Goal: Transaction & Acquisition: Purchase product/service

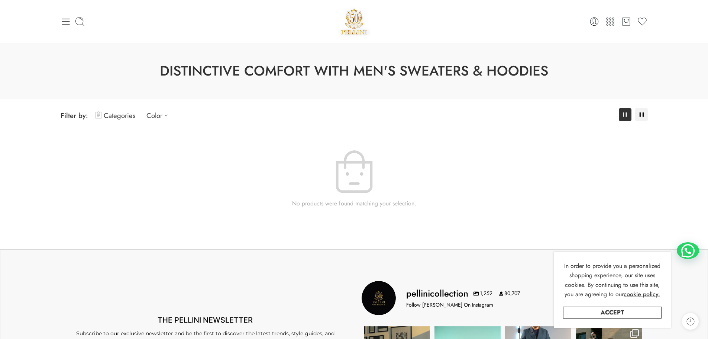
click at [76, 117] on span "Filter by:" at bounding box center [75, 115] width 28 height 10
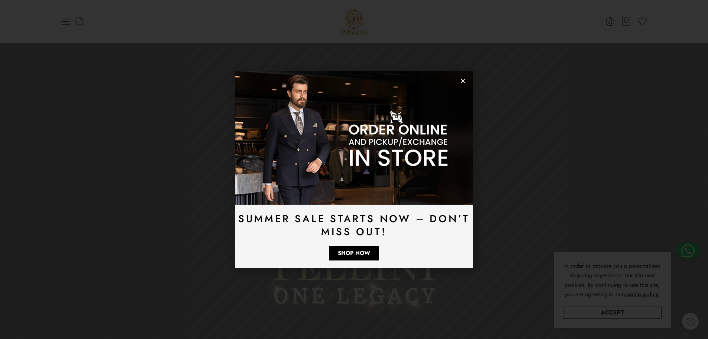
click at [462, 81] on use "Close" at bounding box center [463, 81] width 4 height 4
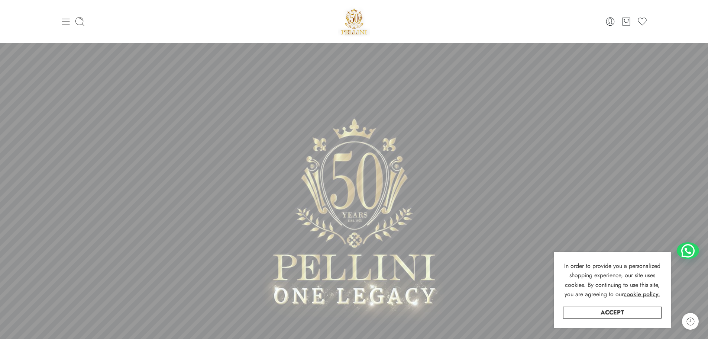
click at [68, 22] on icon at bounding box center [66, 22] width 8 height 6
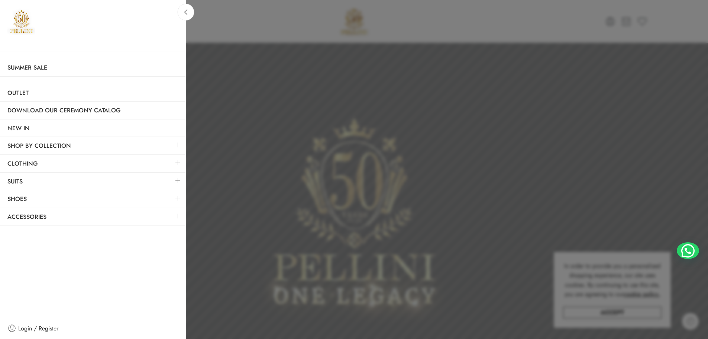
click at [179, 216] on link at bounding box center [178, 216] width 16 height 16
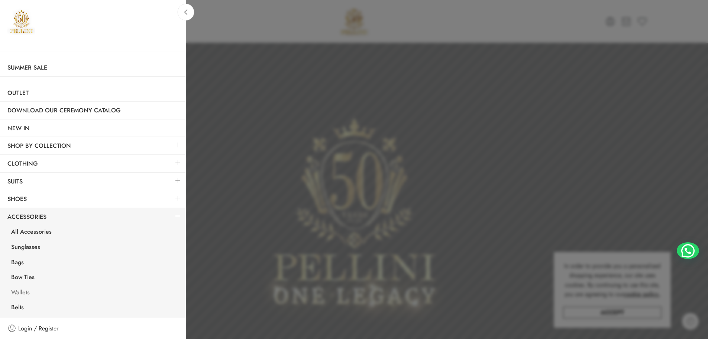
click at [28, 289] on link "Wallets" at bounding box center [95, 292] width 182 height 15
click at [172, 163] on link at bounding box center [178, 163] width 16 height 16
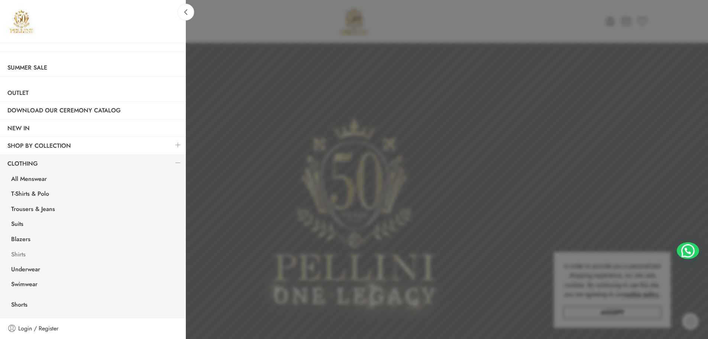
click at [19, 254] on link "Shirts" at bounding box center [95, 255] width 182 height 15
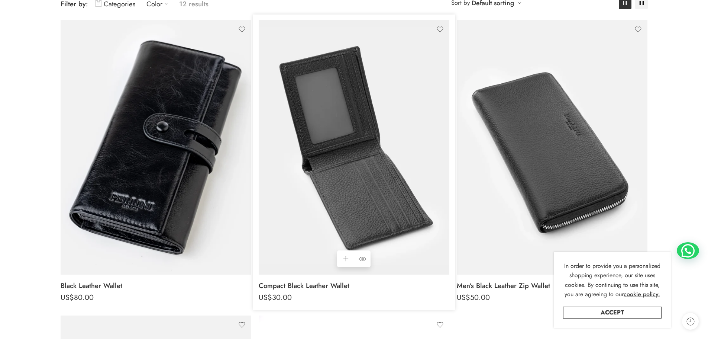
click at [333, 159] on img at bounding box center [354, 147] width 191 height 254
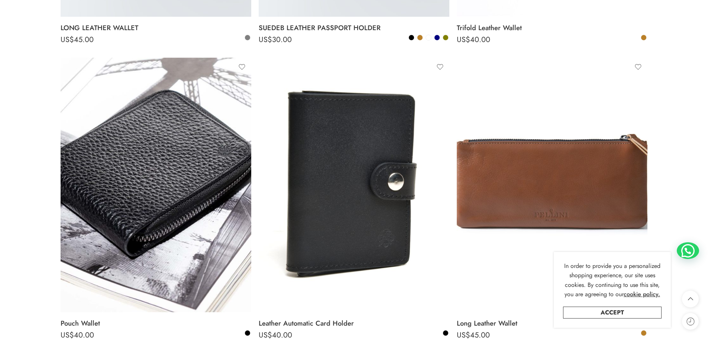
scroll to position [1041, 0]
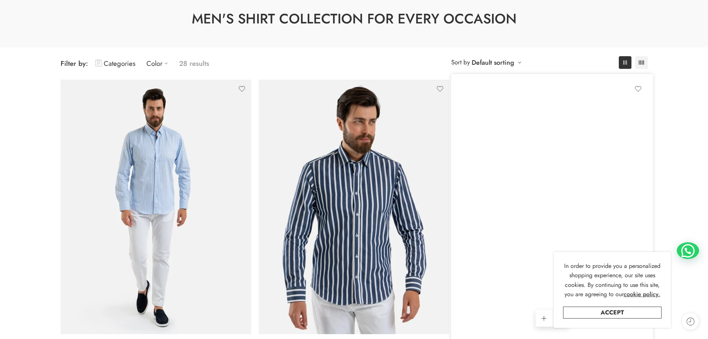
scroll to position [112, 0]
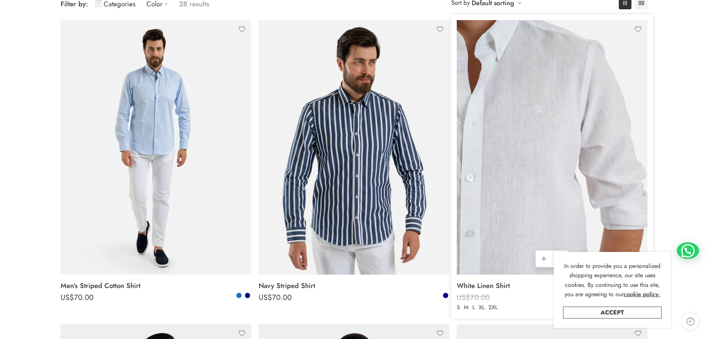
click at [537, 146] on img at bounding box center [552, 147] width 191 height 254
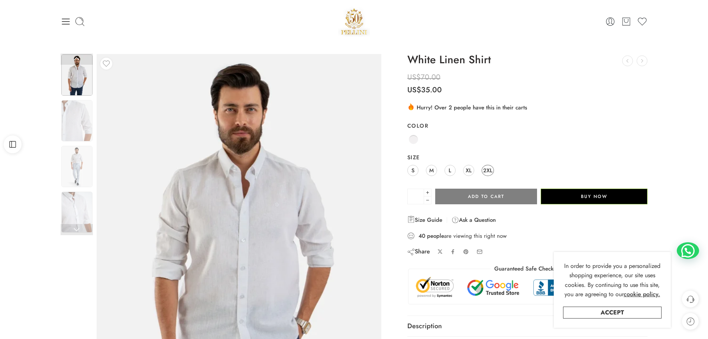
click at [489, 171] on span "2XL" at bounding box center [487, 170] width 9 height 10
click at [272, 213] on img at bounding box center [216, 250] width 335 height 446
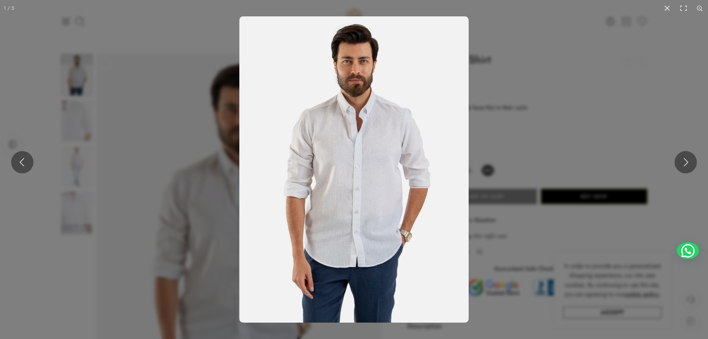
click at [364, 156] on img at bounding box center [353, 169] width 229 height 306
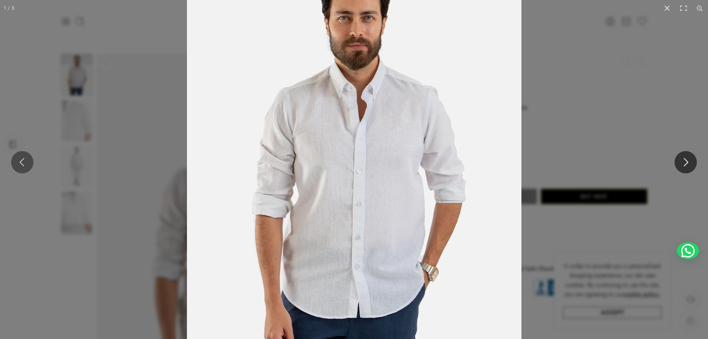
click at [681, 158] on button at bounding box center [686, 162] width 22 height 22
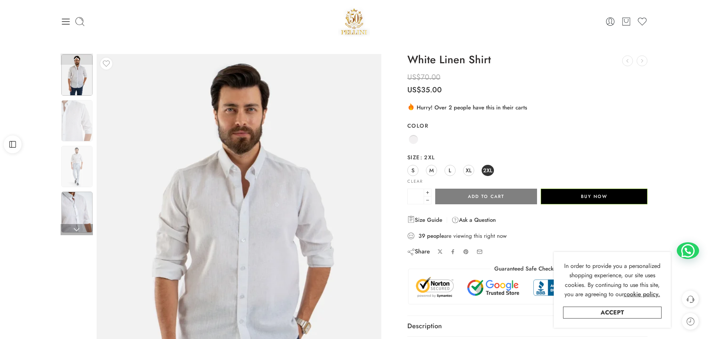
click at [84, 210] on img at bounding box center [76, 211] width 31 height 41
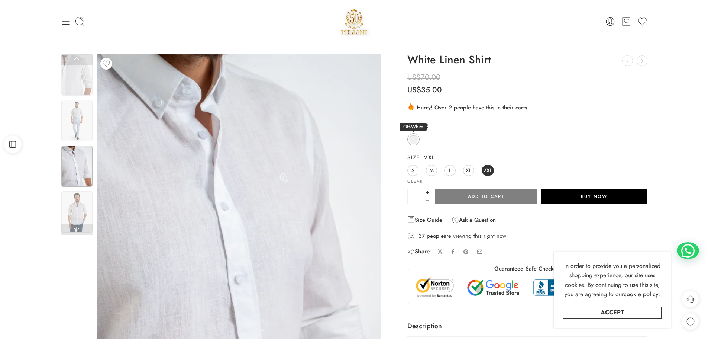
click at [409, 135] on link "Off-White" at bounding box center [413, 139] width 12 height 12
click at [438, 126] on span "Off-White" at bounding box center [448, 126] width 38 height 8
click at [0, 0] on select "**********" at bounding box center [0, 0] width 0 height 0
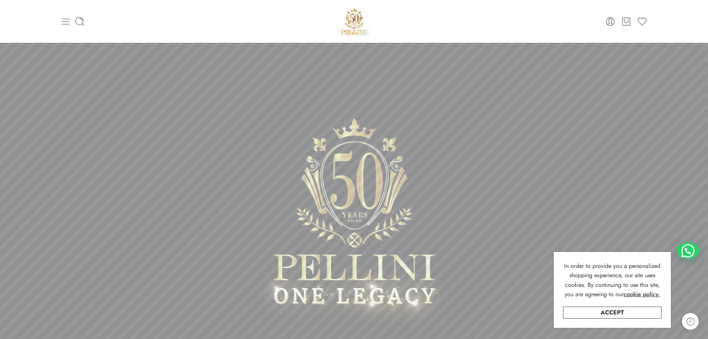
click at [66, 22] on icon at bounding box center [66, 21] width 10 height 10
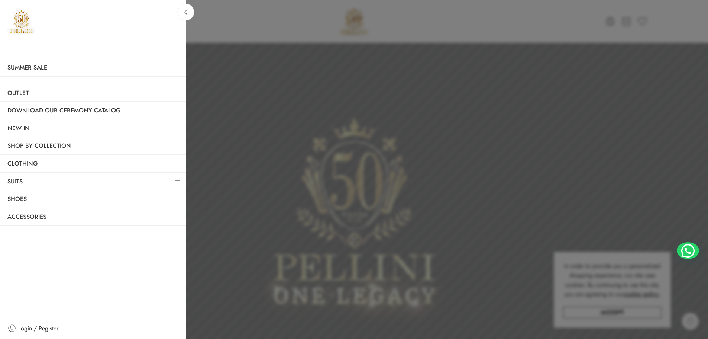
click at [177, 162] on link at bounding box center [178, 163] width 16 height 16
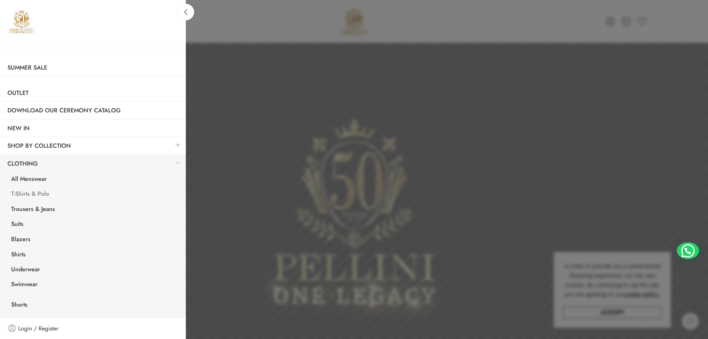
click at [40, 193] on link "T-Shirts & Polo" at bounding box center [95, 194] width 182 height 15
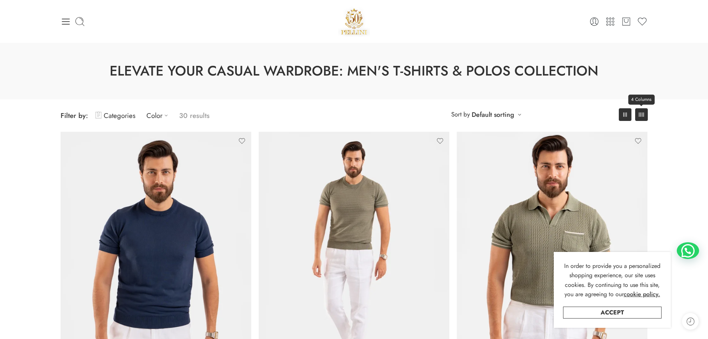
click at [642, 116] on icon at bounding box center [641, 114] width 5 height 4
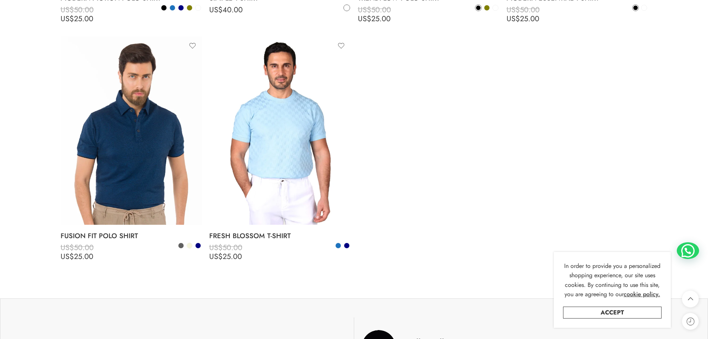
scroll to position [1758, 0]
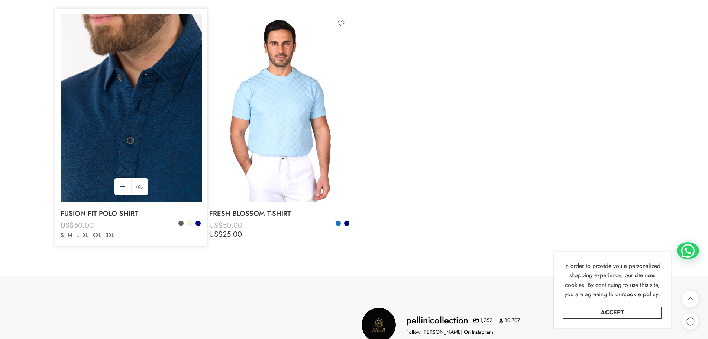
click at [108, 104] on img at bounding box center [131, 108] width 141 height 188
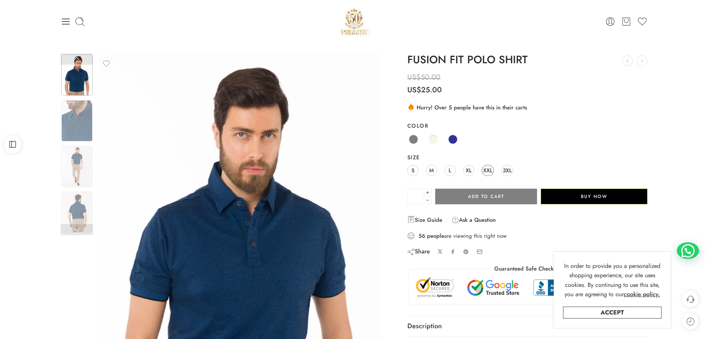
click at [484, 172] on span "XXL" at bounding box center [487, 170] width 9 height 10
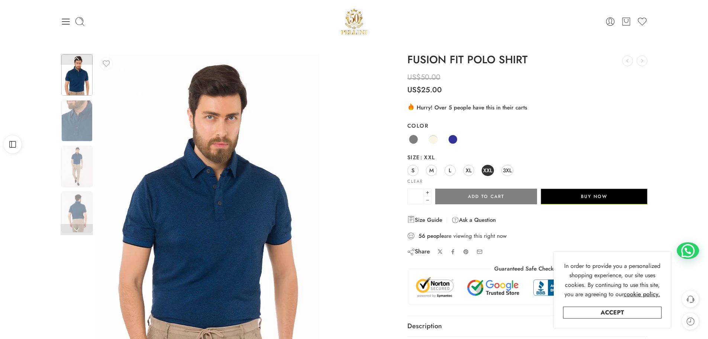
click at [281, 239] on img at bounding box center [208, 202] width 223 height 297
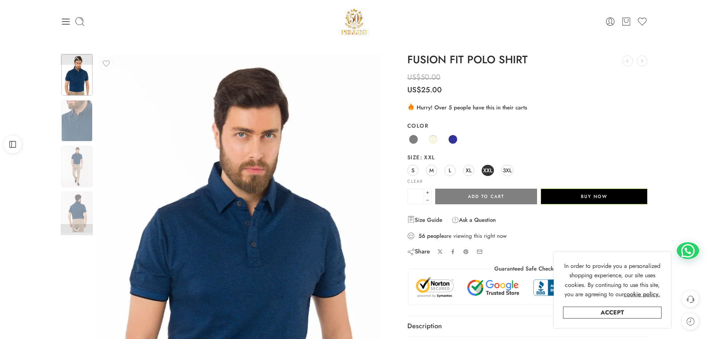
click at [323, 193] on div at bounding box center [239, 243] width 285 height 379
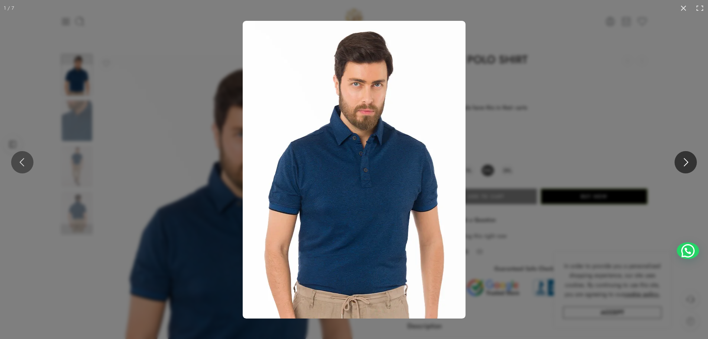
click at [686, 160] on button at bounding box center [686, 162] width 22 height 22
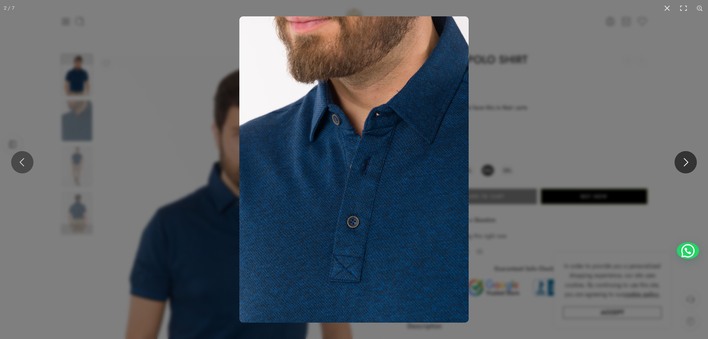
click at [686, 160] on button at bounding box center [686, 162] width 22 height 22
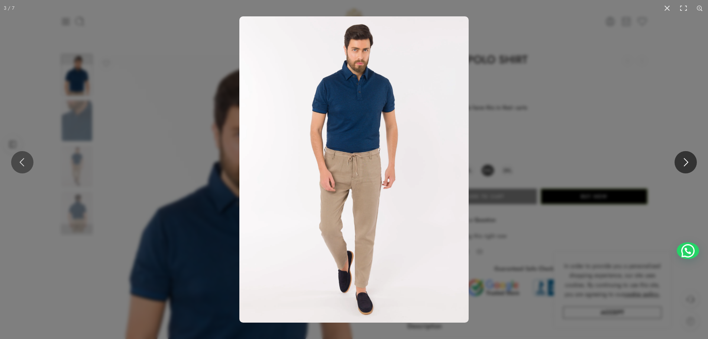
click at [686, 160] on button at bounding box center [686, 162] width 22 height 22
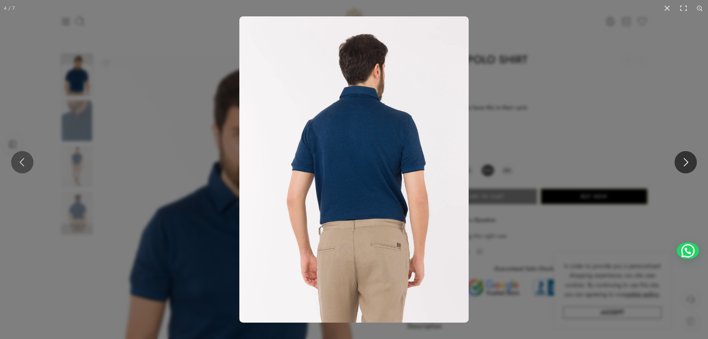
click at [686, 160] on button at bounding box center [686, 162] width 22 height 22
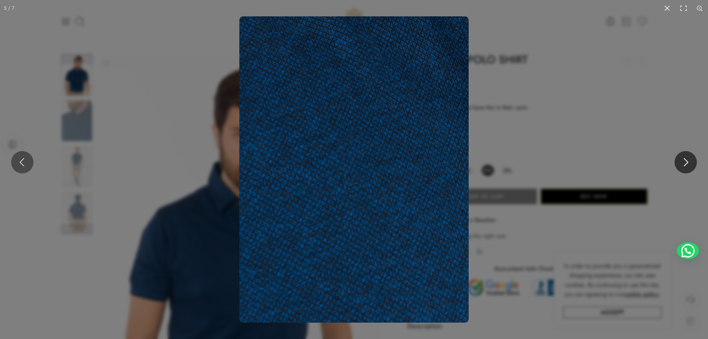
click at [686, 160] on button at bounding box center [686, 162] width 22 height 22
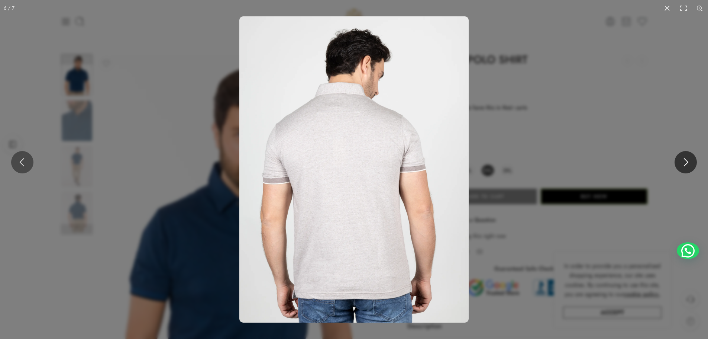
click at [686, 160] on button at bounding box center [686, 162] width 22 height 22
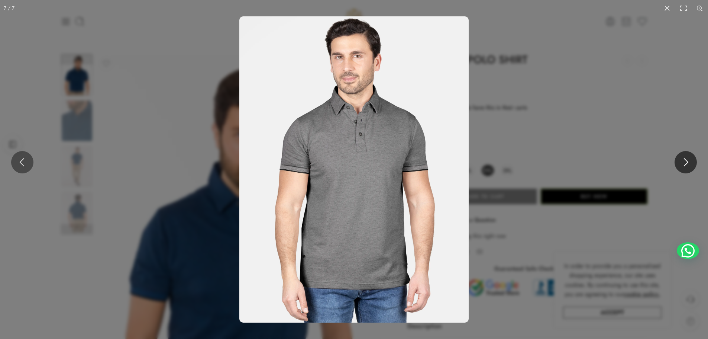
click at [686, 160] on button at bounding box center [686, 162] width 22 height 22
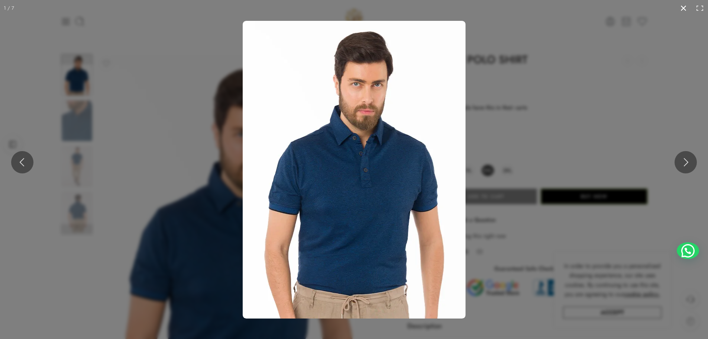
click at [685, 6] on button at bounding box center [683, 8] width 16 height 16
